Goal: Task Accomplishment & Management: Complete application form

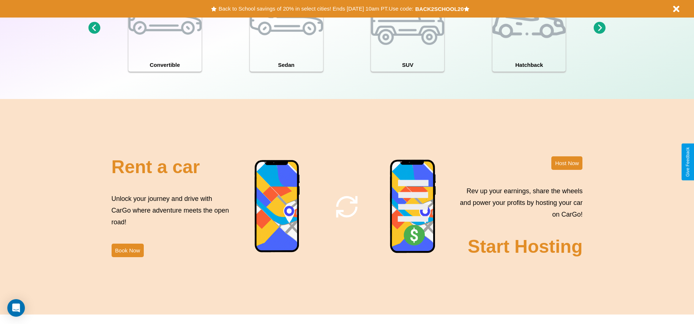
scroll to position [798, 0]
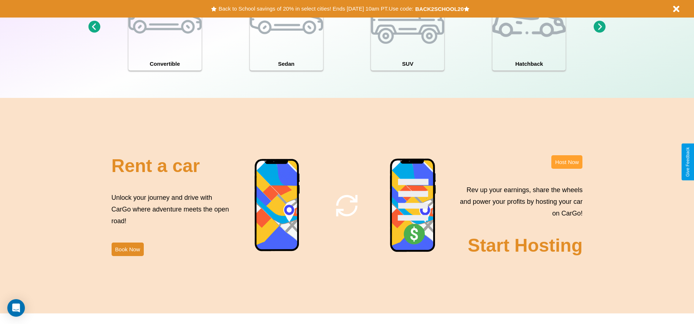
click at [567, 162] on button "Host Now" at bounding box center [566, 162] width 31 height 14
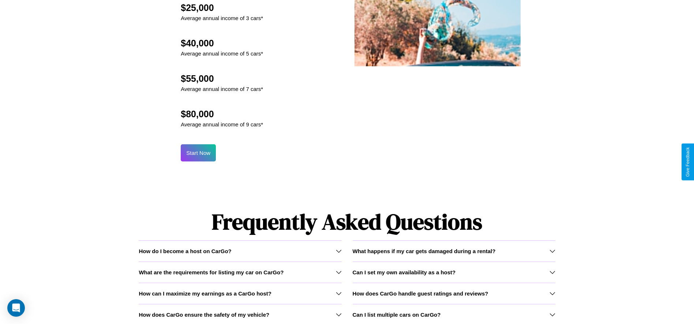
scroll to position [786, 0]
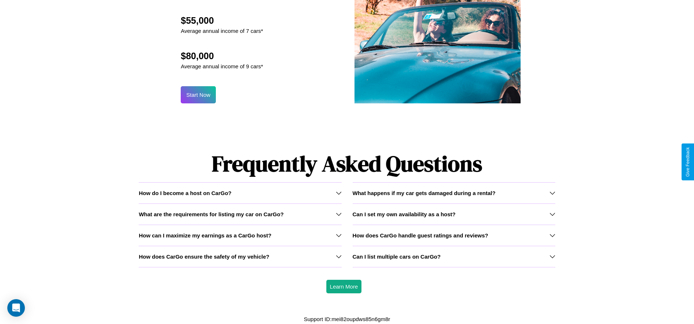
click at [240, 214] on h3 "What are the requirements for listing my car on CarGo?" at bounding box center [211, 214] width 145 height 6
click at [338, 236] on icon at bounding box center [339, 236] width 6 height 6
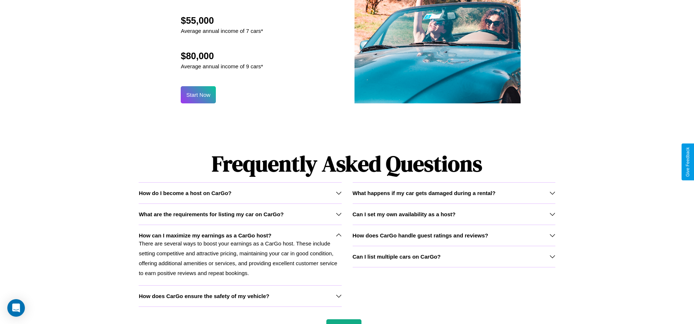
click at [552, 236] on icon at bounding box center [552, 236] width 6 height 6
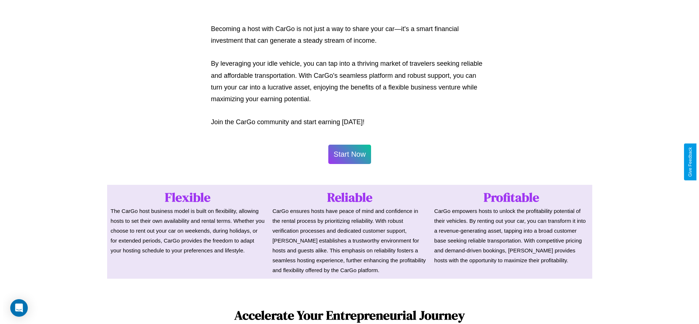
scroll to position [356, 0]
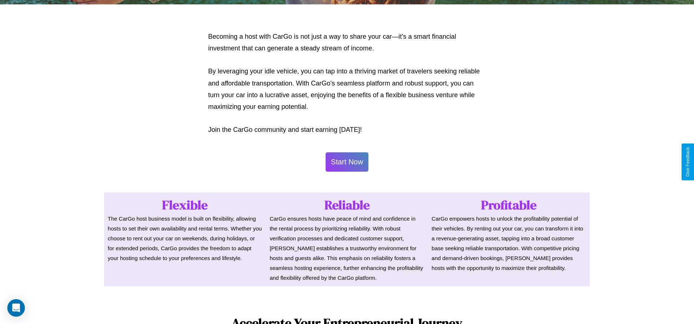
click at [347, 162] on button "Start Now" at bounding box center [347, 162] width 43 height 19
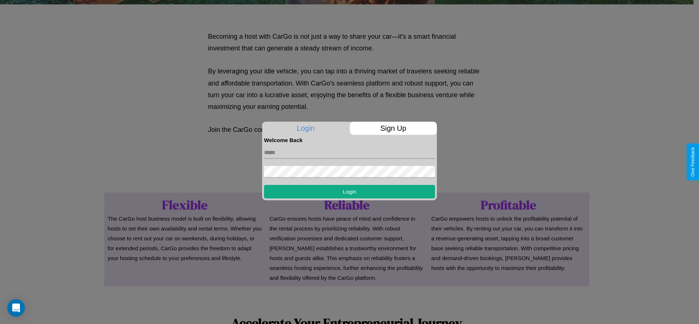
click at [393, 128] on p "Sign Up" at bounding box center [393, 128] width 87 height 13
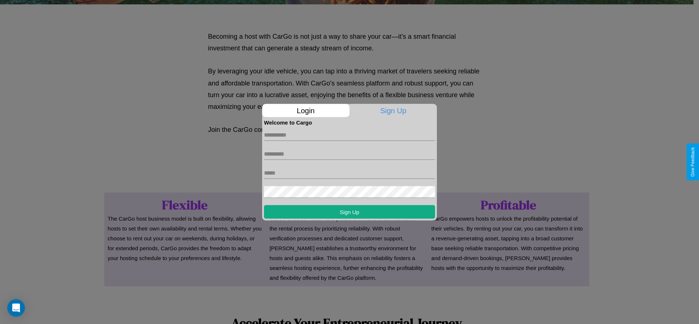
click at [350, 135] on input "text" at bounding box center [349, 135] width 171 height 12
type input "*******"
click at [350, 154] on input "text" at bounding box center [349, 154] width 171 height 12
type input "*******"
click at [350, 173] on input "text" at bounding box center [349, 173] width 171 height 12
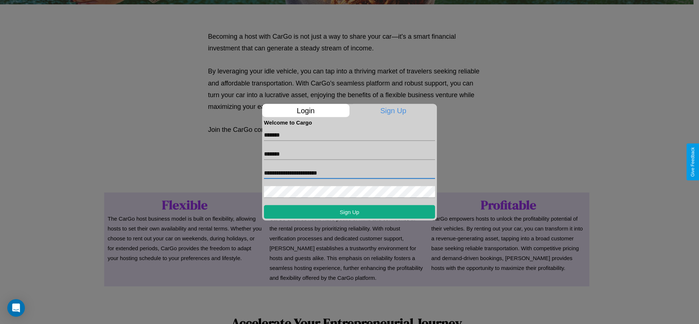
type input "**********"
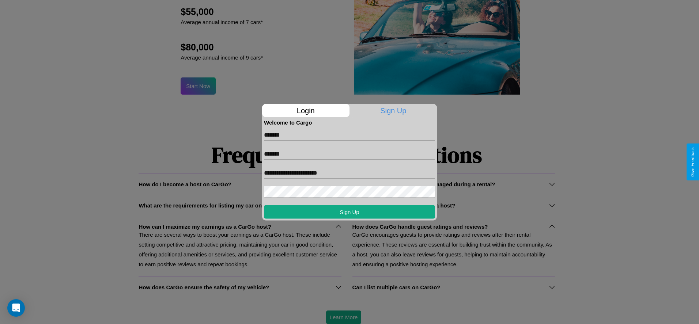
click at [344, 318] on div at bounding box center [349, 162] width 699 height 324
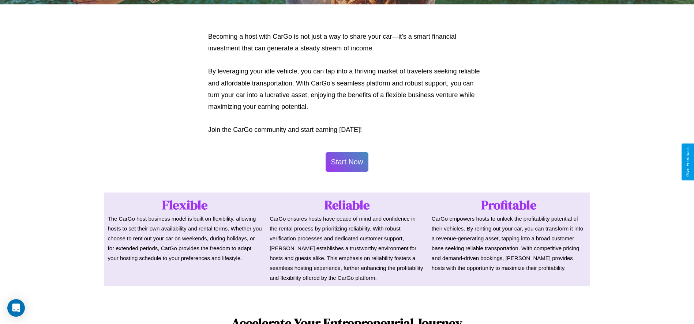
click at [347, 162] on button "Start Now" at bounding box center [347, 162] width 43 height 19
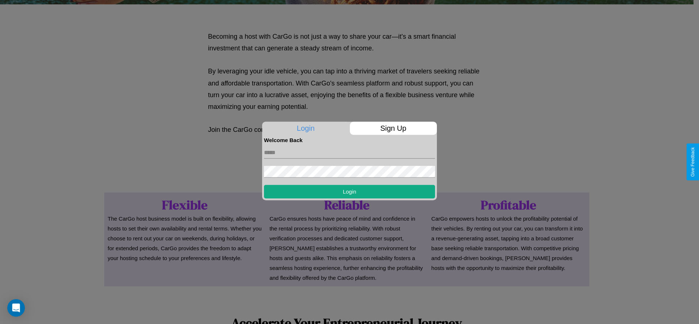
scroll to position [0, 0]
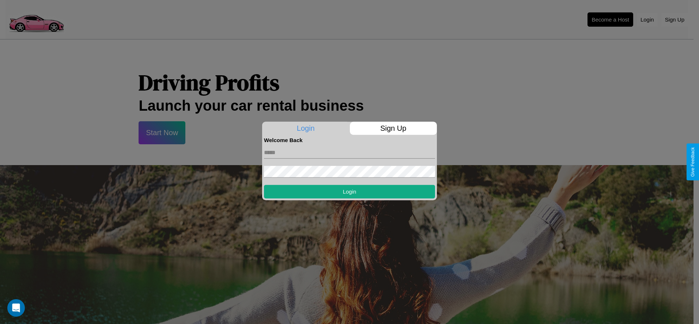
click at [611, 19] on div at bounding box center [349, 162] width 699 height 324
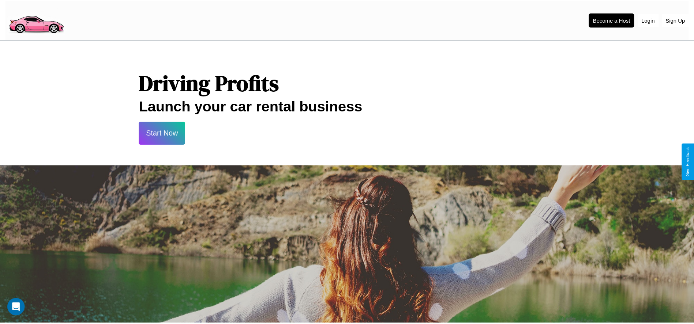
scroll to position [356, 0]
